Goal: Transaction & Acquisition: Purchase product/service

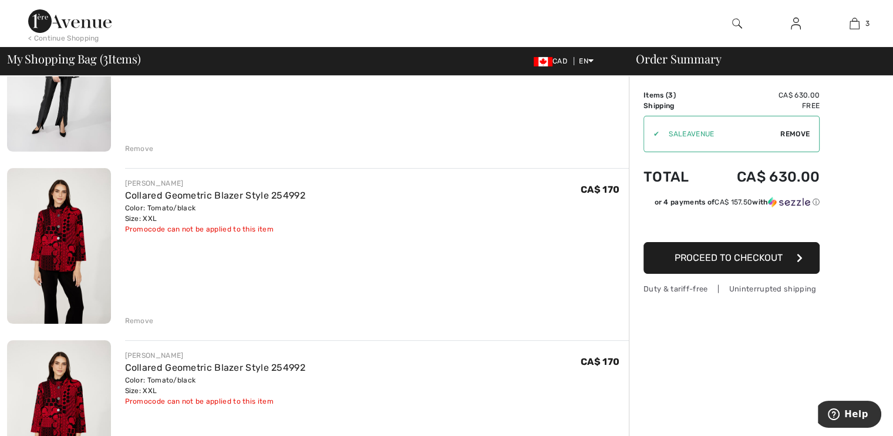
scroll to position [235, 0]
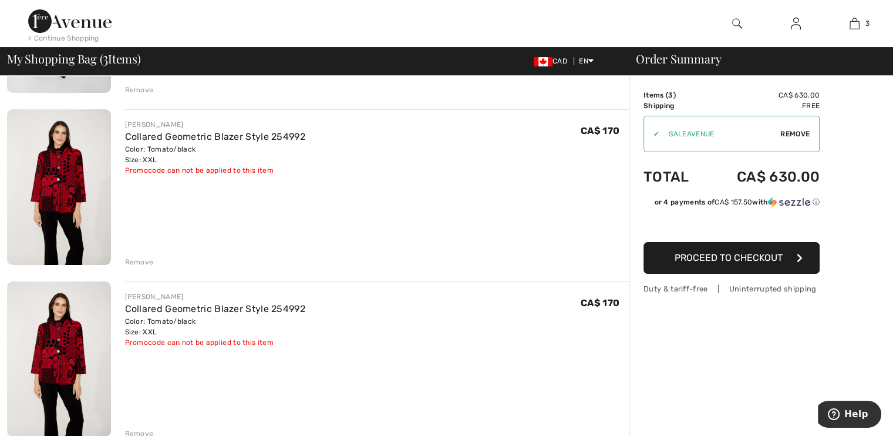
click at [129, 254] on div "Remove" at bounding box center [377, 260] width 504 height 13
click at [129, 257] on div "Remove" at bounding box center [139, 262] width 29 height 11
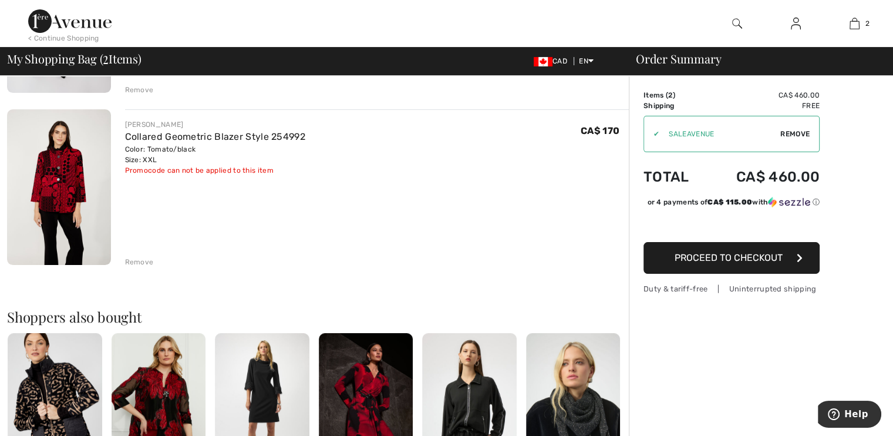
click at [131, 85] on div "Remove" at bounding box center [139, 90] width 29 height 11
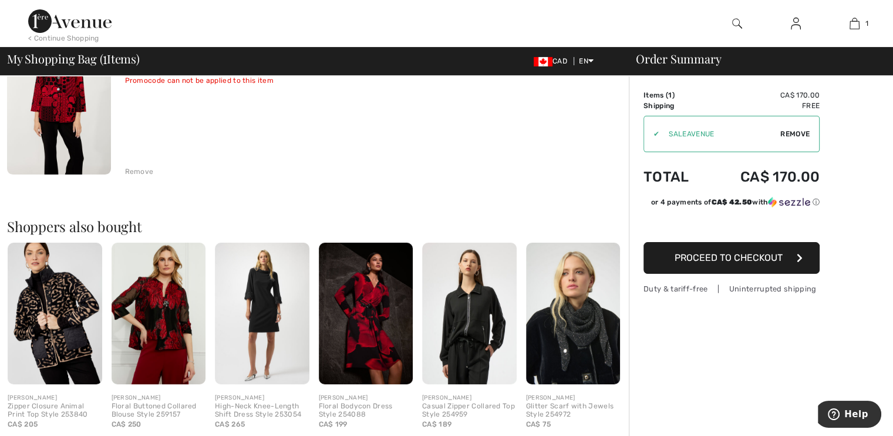
scroll to position [220, 0]
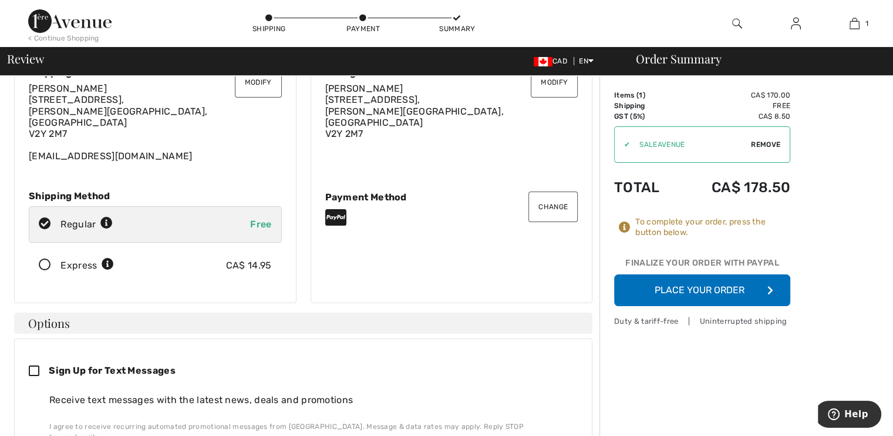
scroll to position [117, 0]
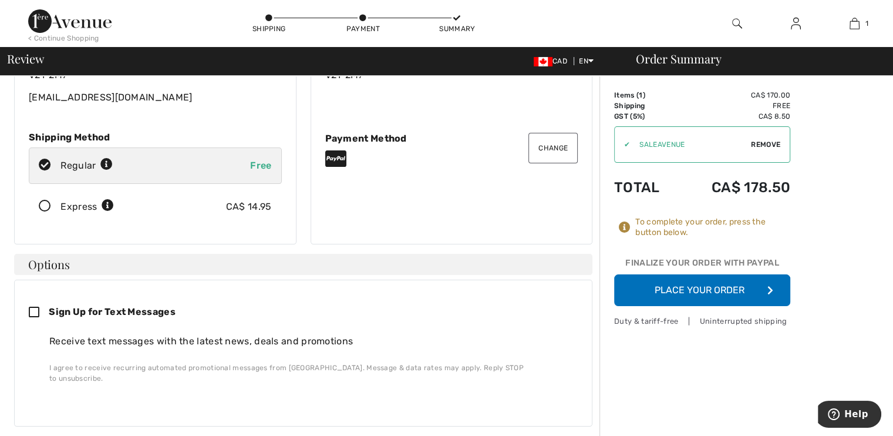
click at [716, 288] on button "Place Your Order" at bounding box center [702, 290] width 176 height 32
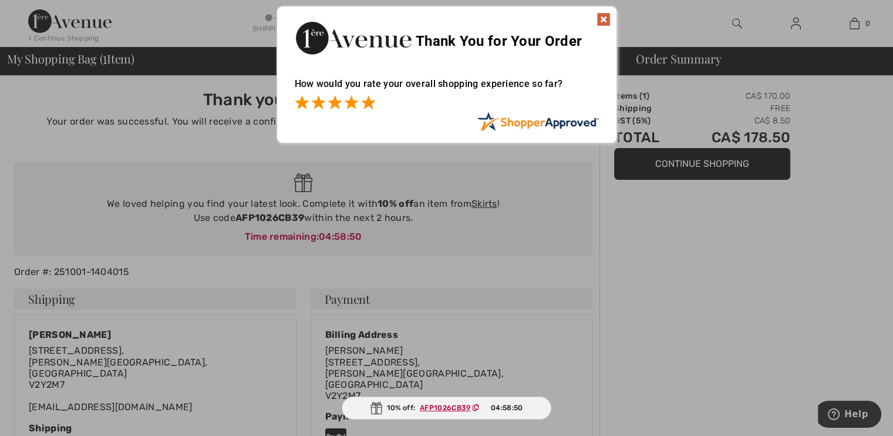
click at [365, 100] on span at bounding box center [368, 102] width 14 height 14
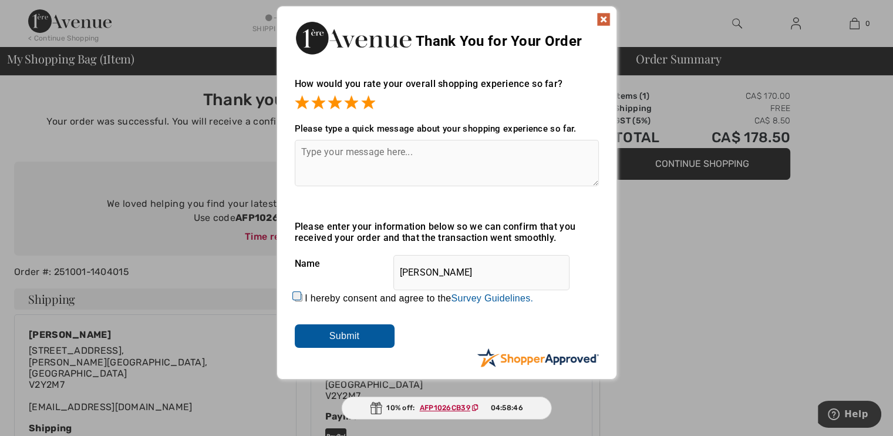
click at [310, 171] on textarea at bounding box center [447, 163] width 304 height 46
type textarea "using Paypal makes it easy"
click at [295, 296] on input "I hereby consent and agree to the By submitting a review, you grant permission …" at bounding box center [299, 298] width 8 height 8
checkbox input "true"
click at [316, 331] on input "Submit" at bounding box center [345, 335] width 100 height 23
